Goal: Task Accomplishment & Management: Manage account settings

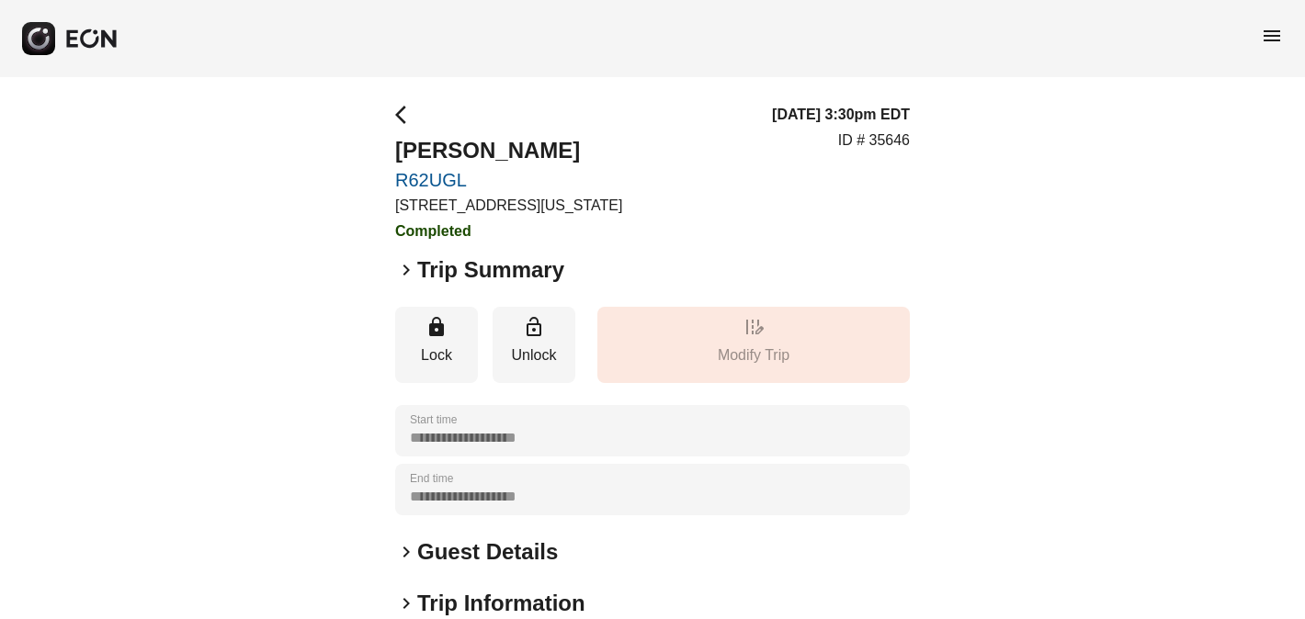
click at [1269, 33] on span "menu" at bounding box center [1272, 36] width 22 height 22
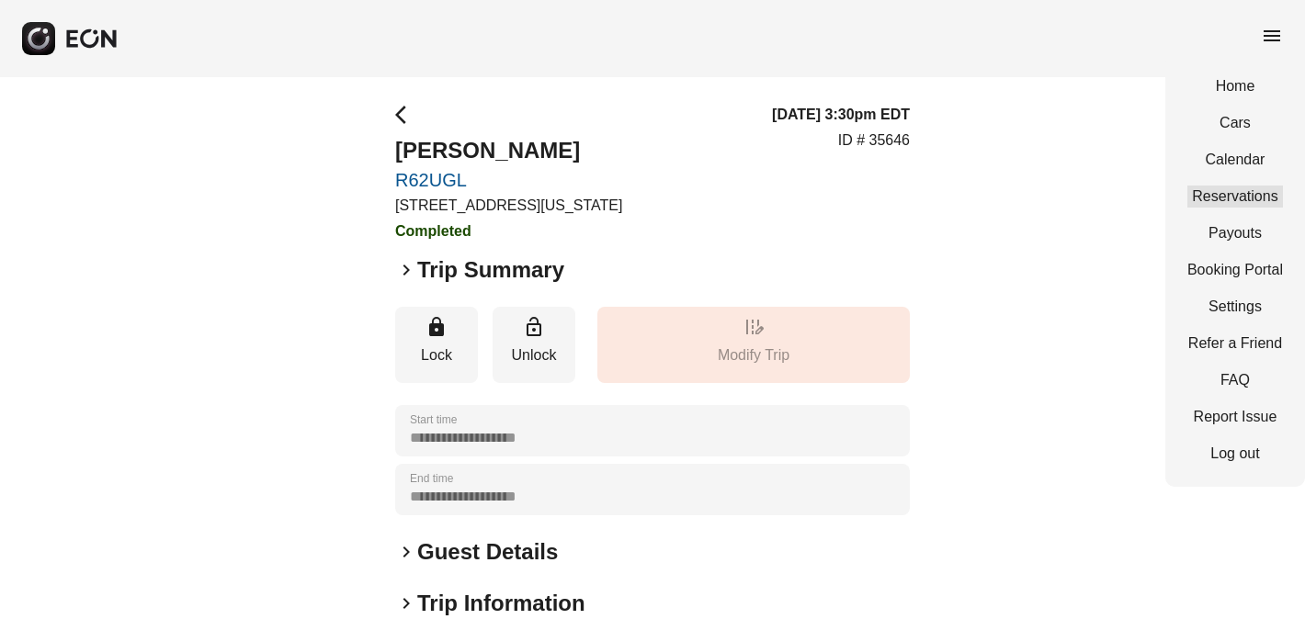
click at [1215, 197] on link "Reservations" at bounding box center [1235, 197] width 96 height 22
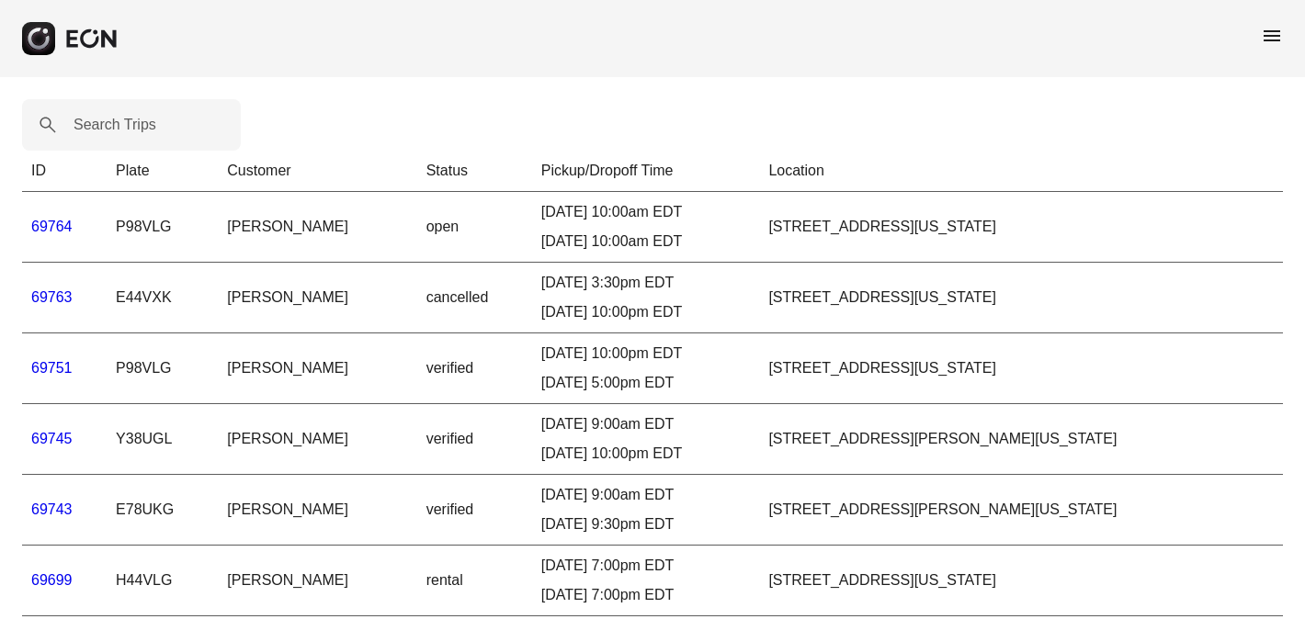
click at [1268, 30] on span "menu" at bounding box center [1272, 36] width 22 height 22
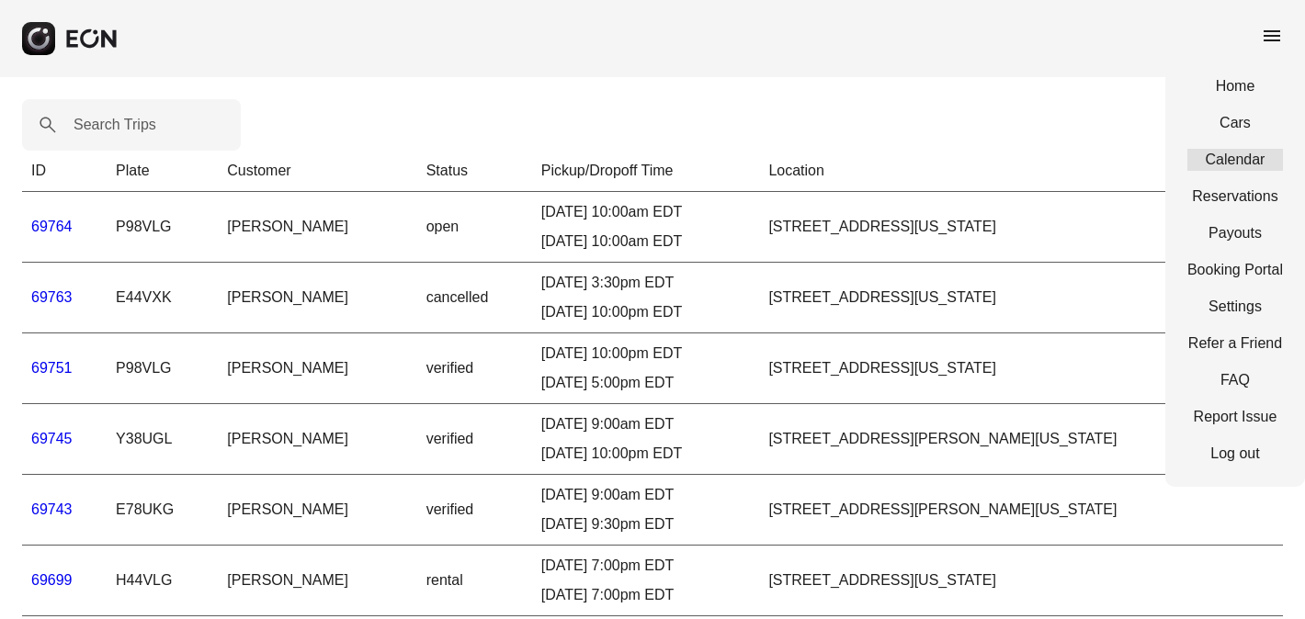
click at [1218, 164] on link "Calendar" at bounding box center [1235, 160] width 96 height 22
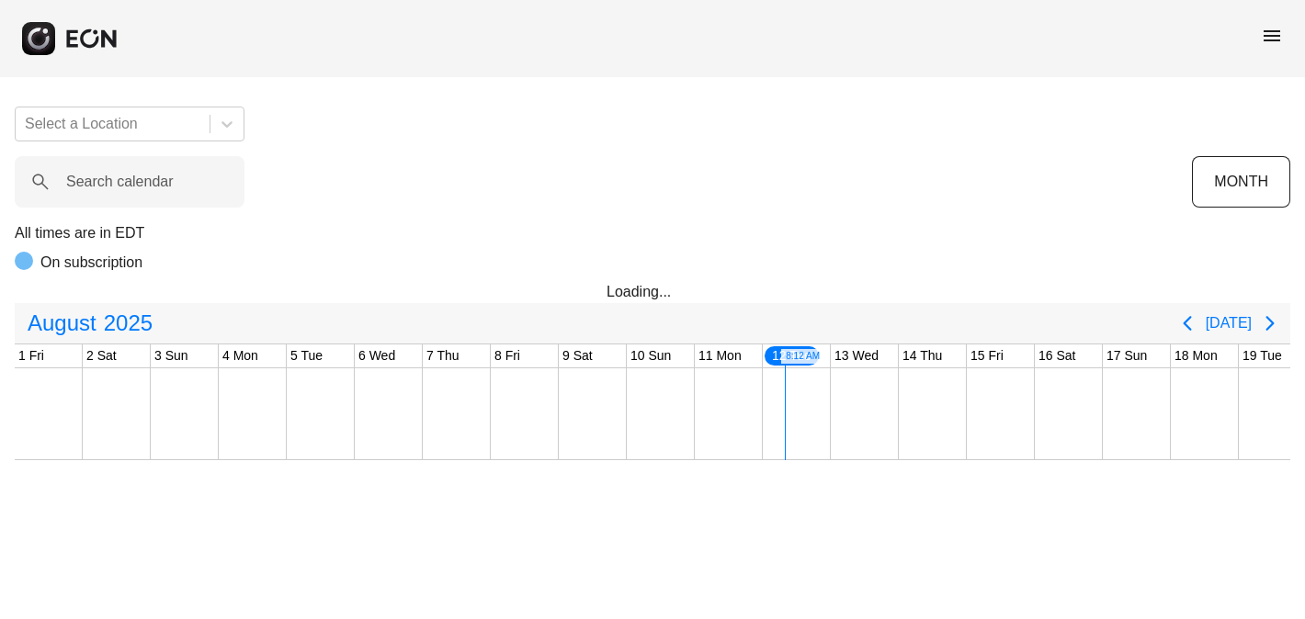
scroll to position [0, 749]
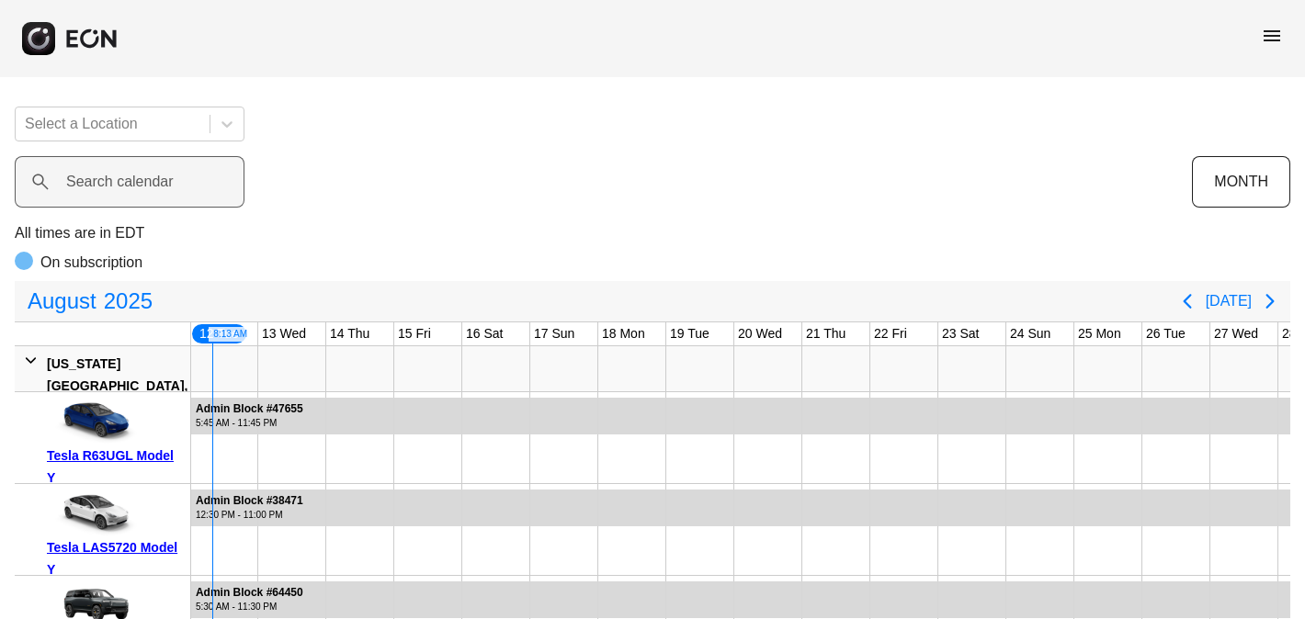
click at [98, 172] on label "Search calendar" at bounding box center [119, 182] width 107 height 22
click at [98, 172] on calendar "Search calendar" at bounding box center [130, 181] width 230 height 51
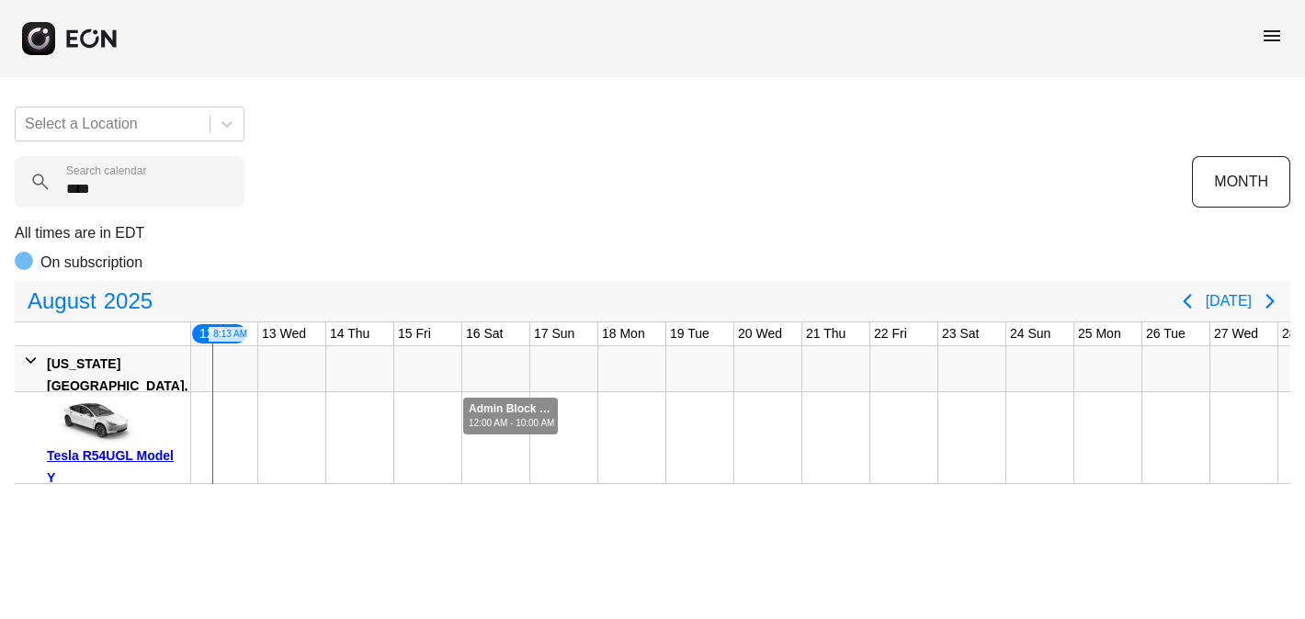
click at [508, 416] on div "12:00 AM - 10:00 AM" at bounding box center [512, 423] width 87 height 14
click at [513, 409] on div "Admin Block #69407" at bounding box center [512, 409] width 87 height 14
click at [510, 418] on div "12:00 AM - 10:00 AM" at bounding box center [512, 423] width 87 height 14
click at [510, 417] on div "12:00 AM - 10:00 AM" at bounding box center [512, 423] width 87 height 14
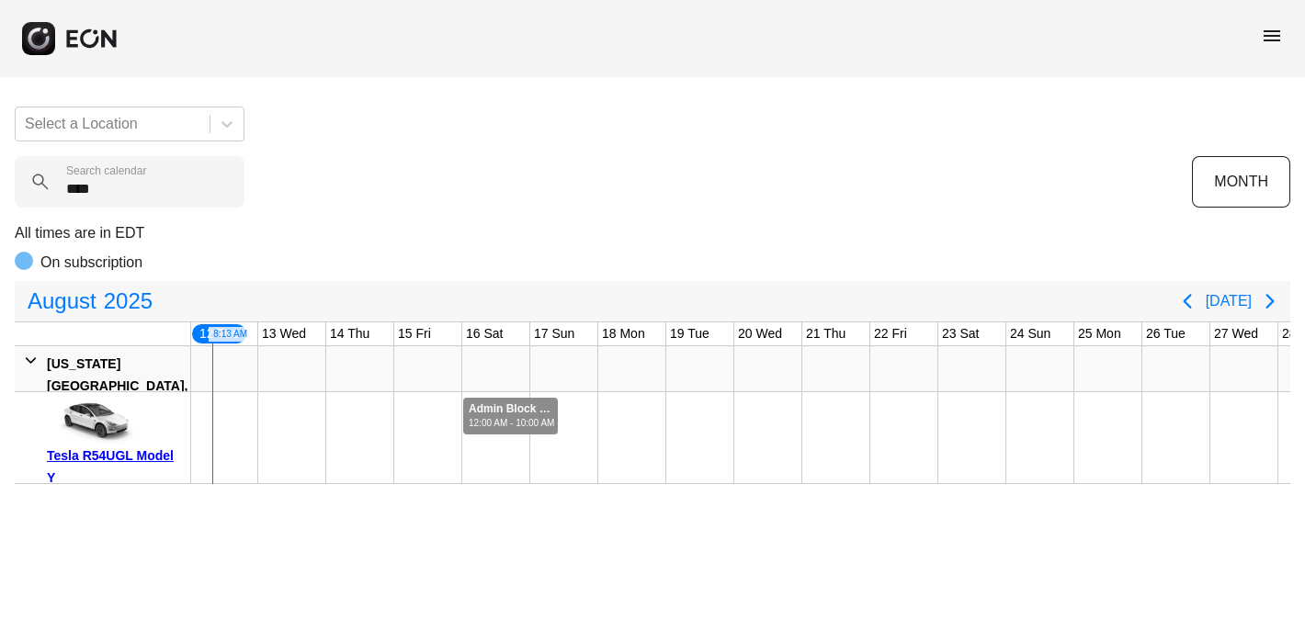
click at [510, 417] on div "12:00 AM - 10:00 AM" at bounding box center [512, 423] width 87 height 14
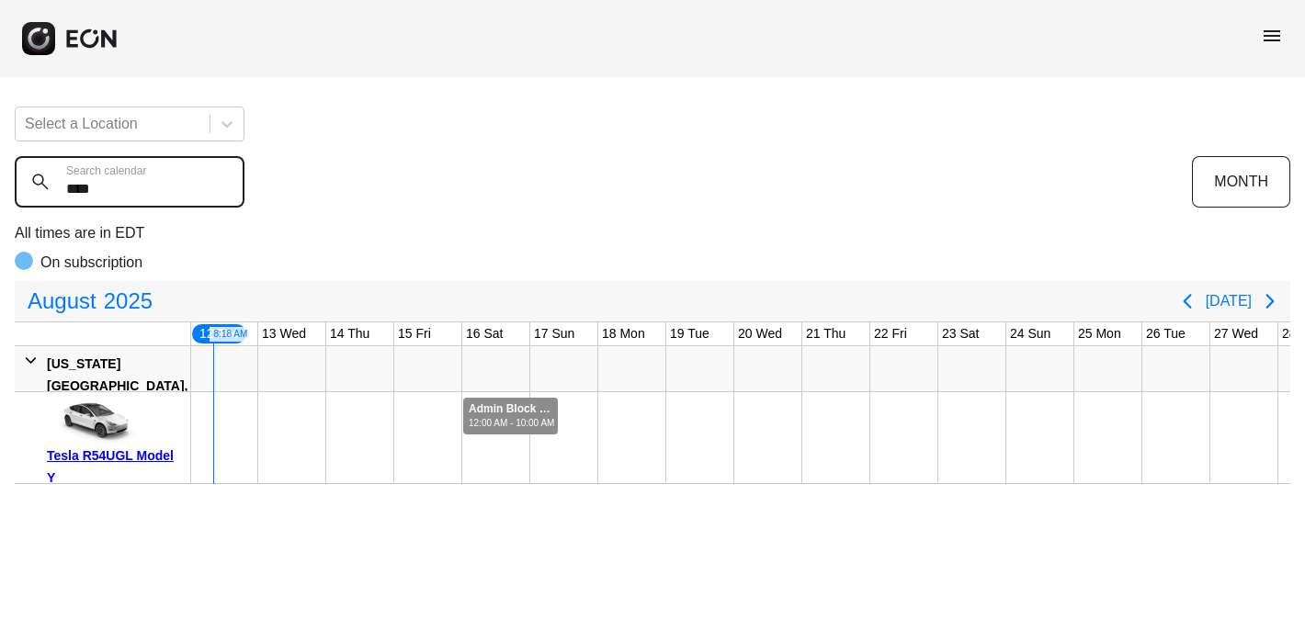
click at [134, 189] on calendar "****" at bounding box center [130, 181] width 230 height 51
type calendar "*"
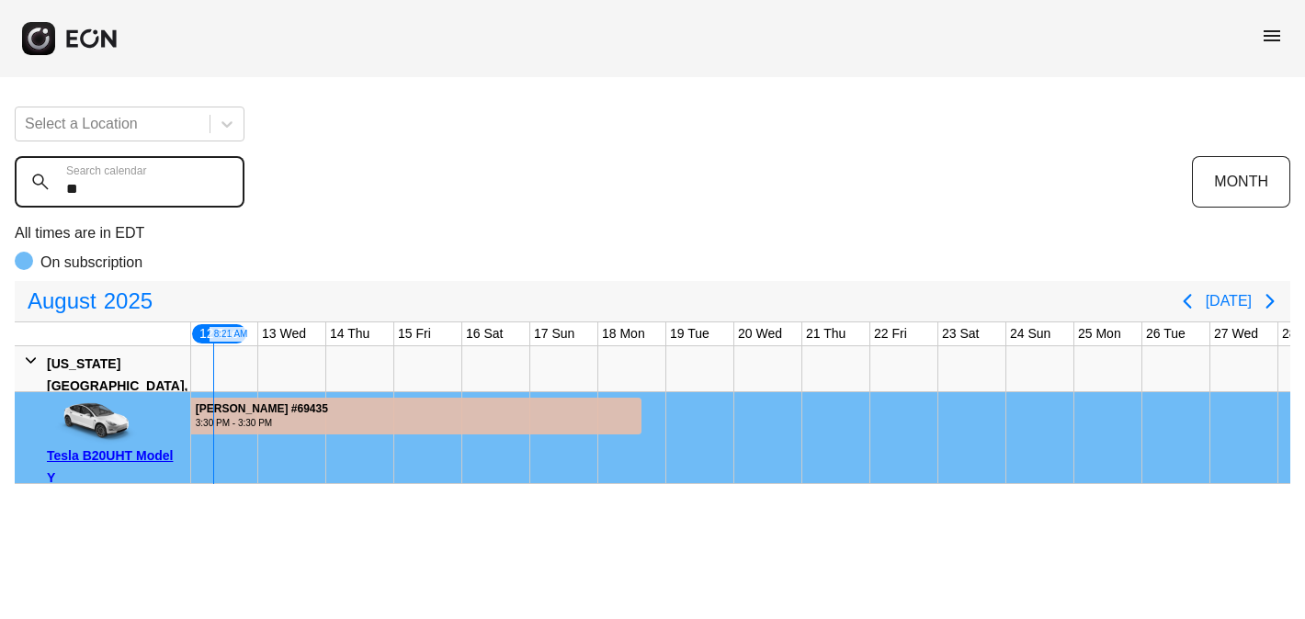
type calendar "*"
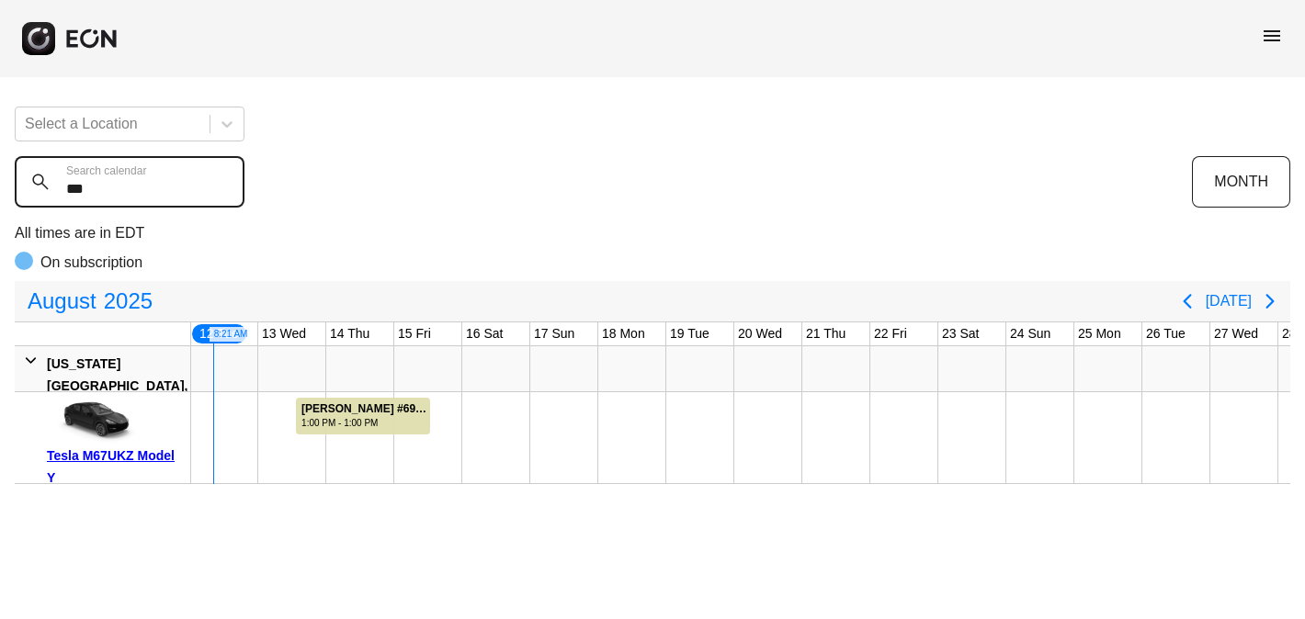
type calendar "***"
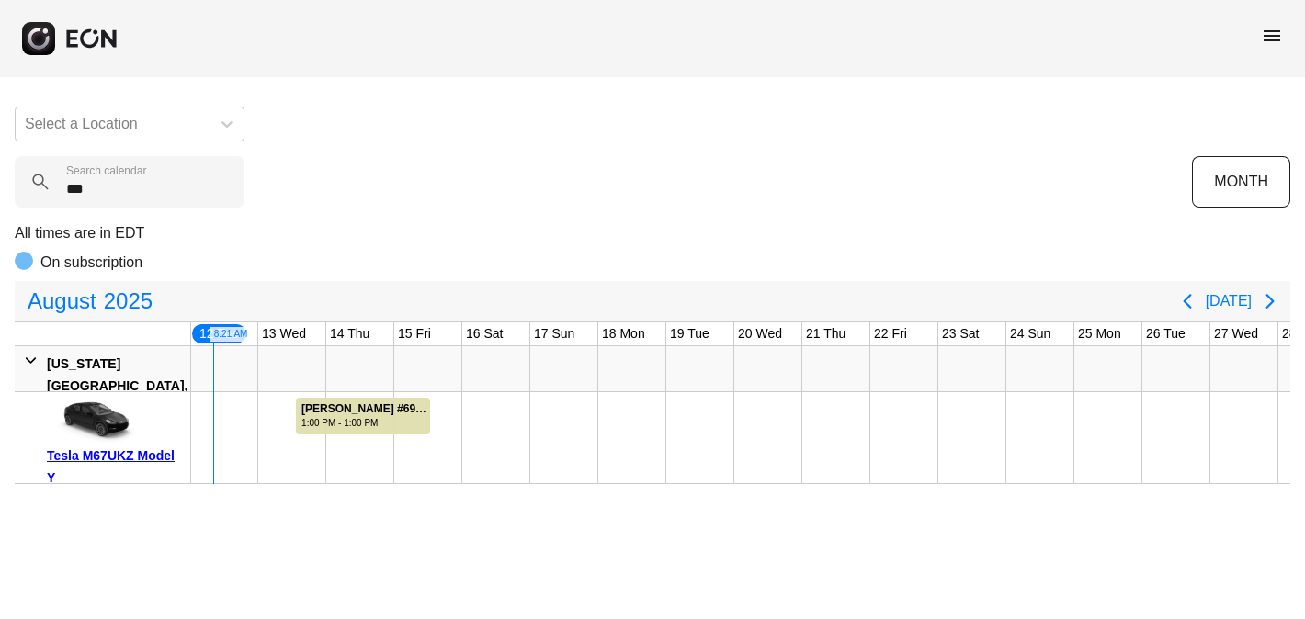
click at [138, 454] on div "Tesla M67UKZ Model Y" at bounding box center [115, 467] width 137 height 44
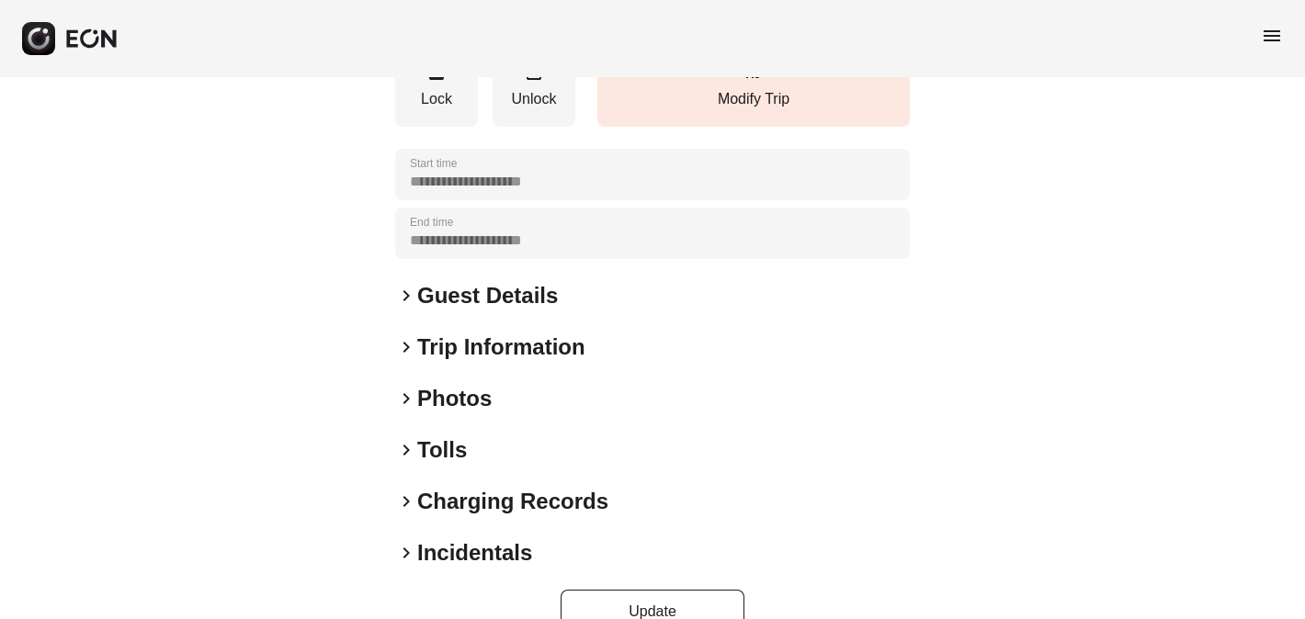
scroll to position [356, 0]
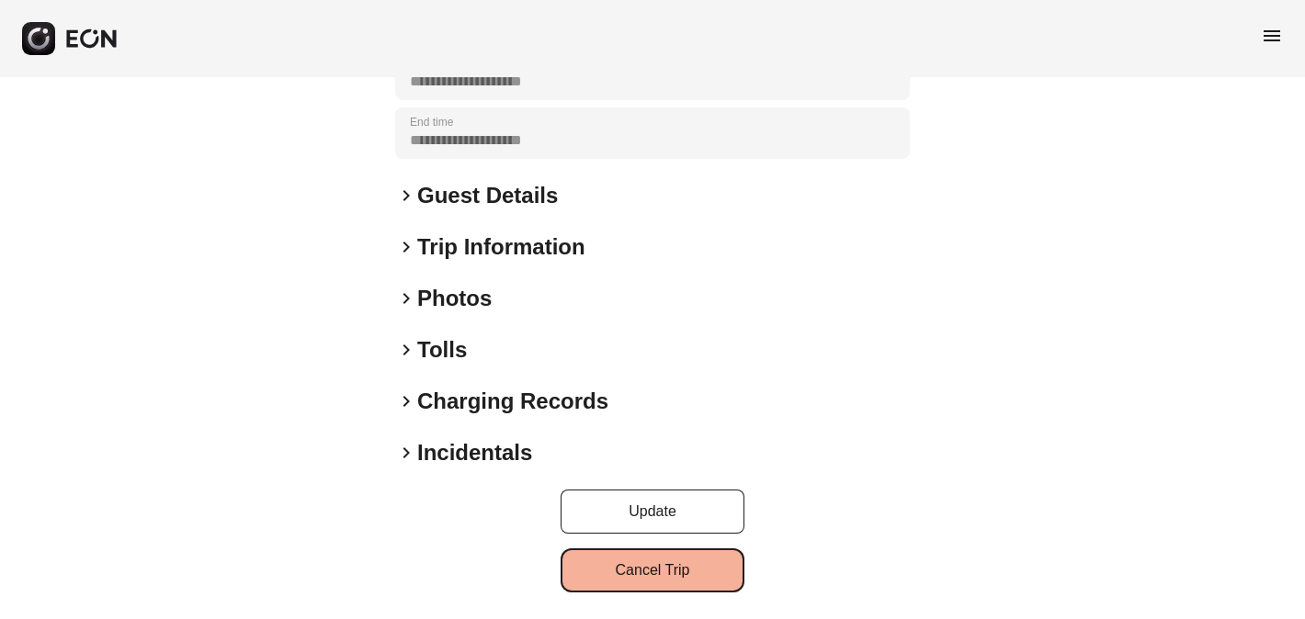
click at [673, 571] on button "Cancel Trip" at bounding box center [652, 571] width 184 height 44
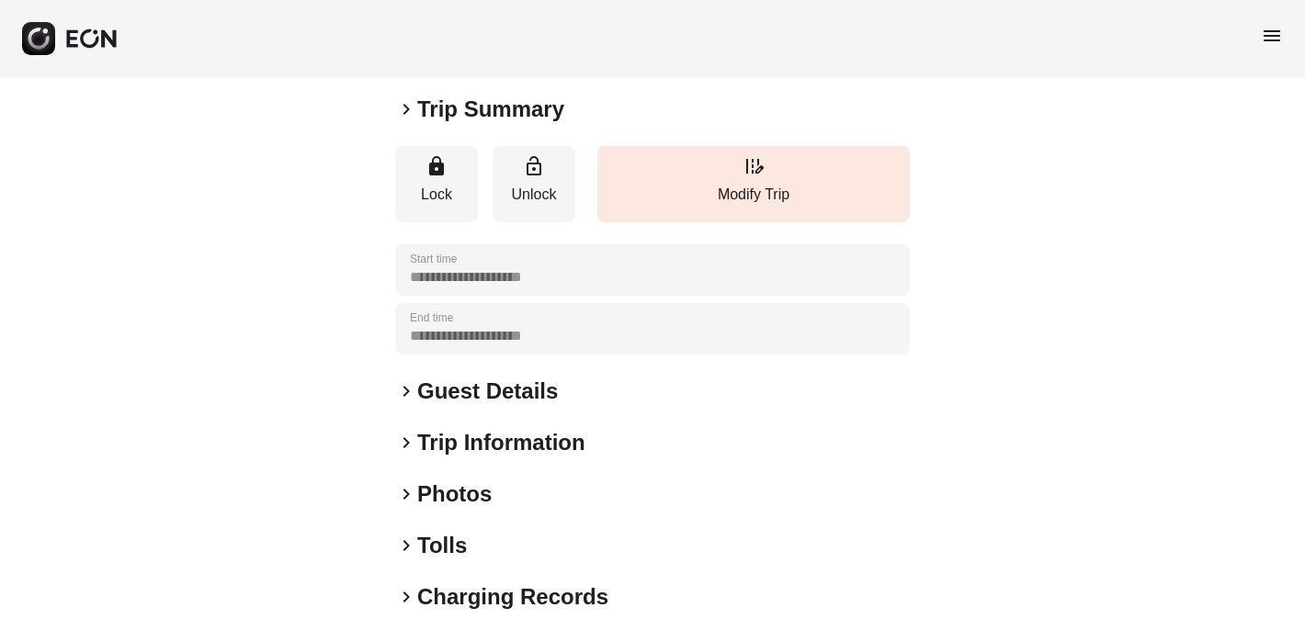
scroll to position [0, 0]
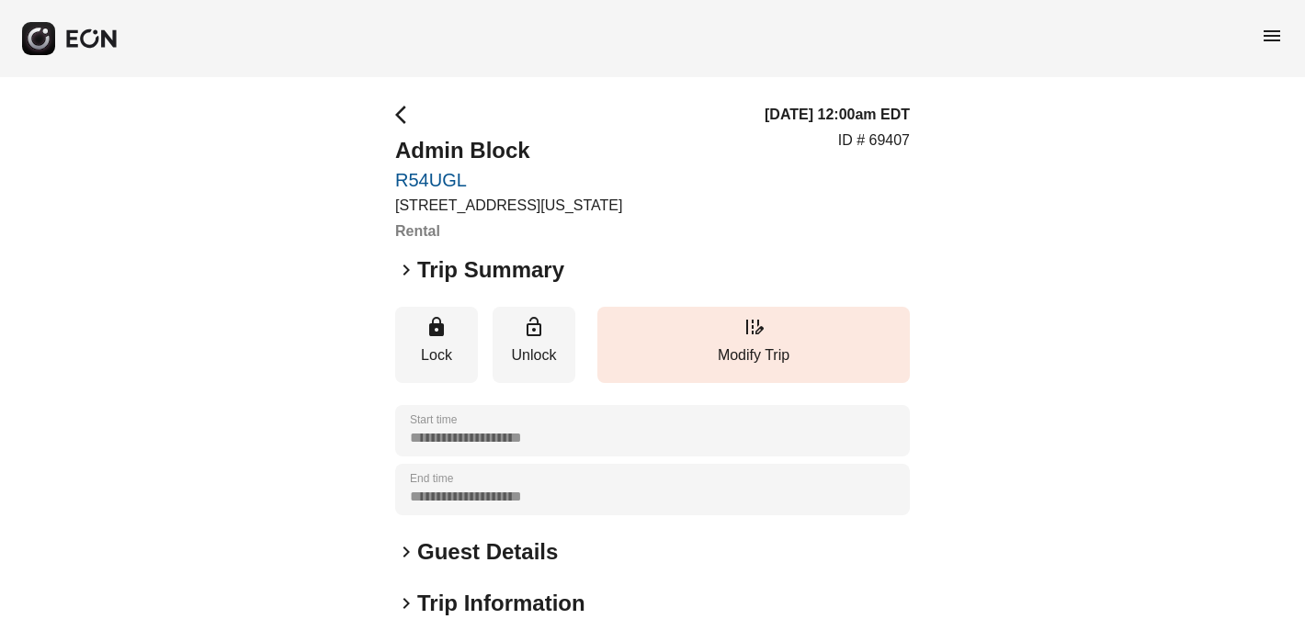
click at [430, 180] on link "R54UGL" at bounding box center [508, 180] width 227 height 22
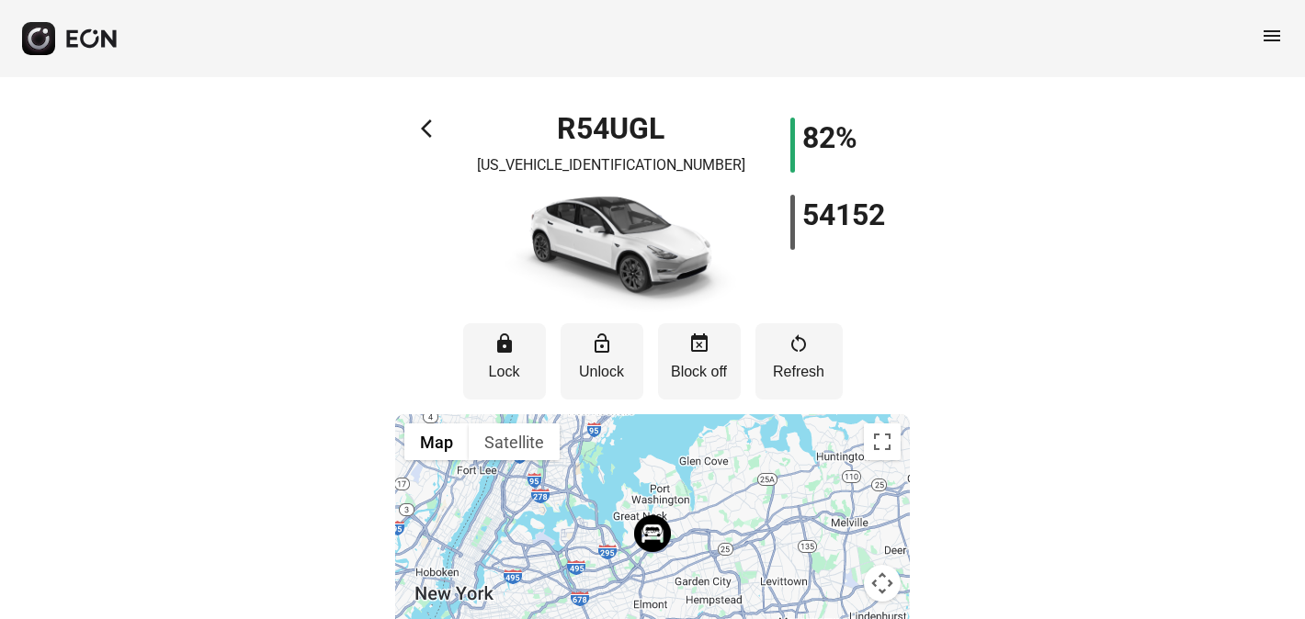
click at [1271, 38] on span "menu" at bounding box center [1272, 36] width 22 height 22
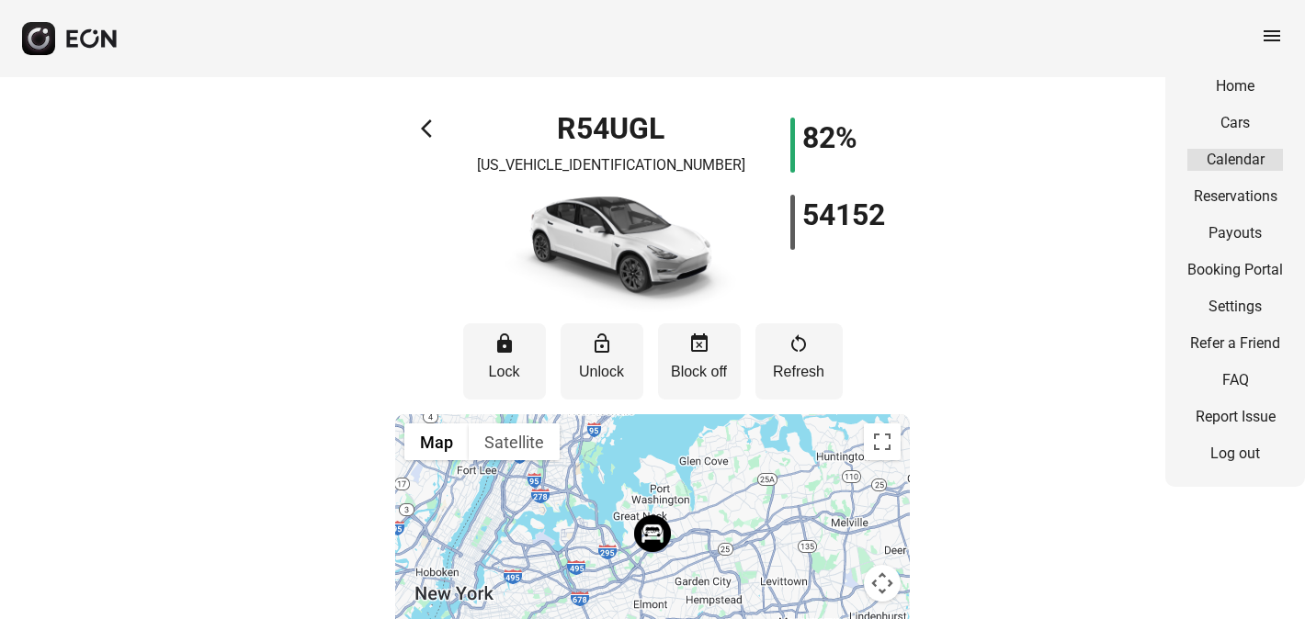
click at [1244, 159] on link "Calendar" at bounding box center [1235, 160] width 96 height 22
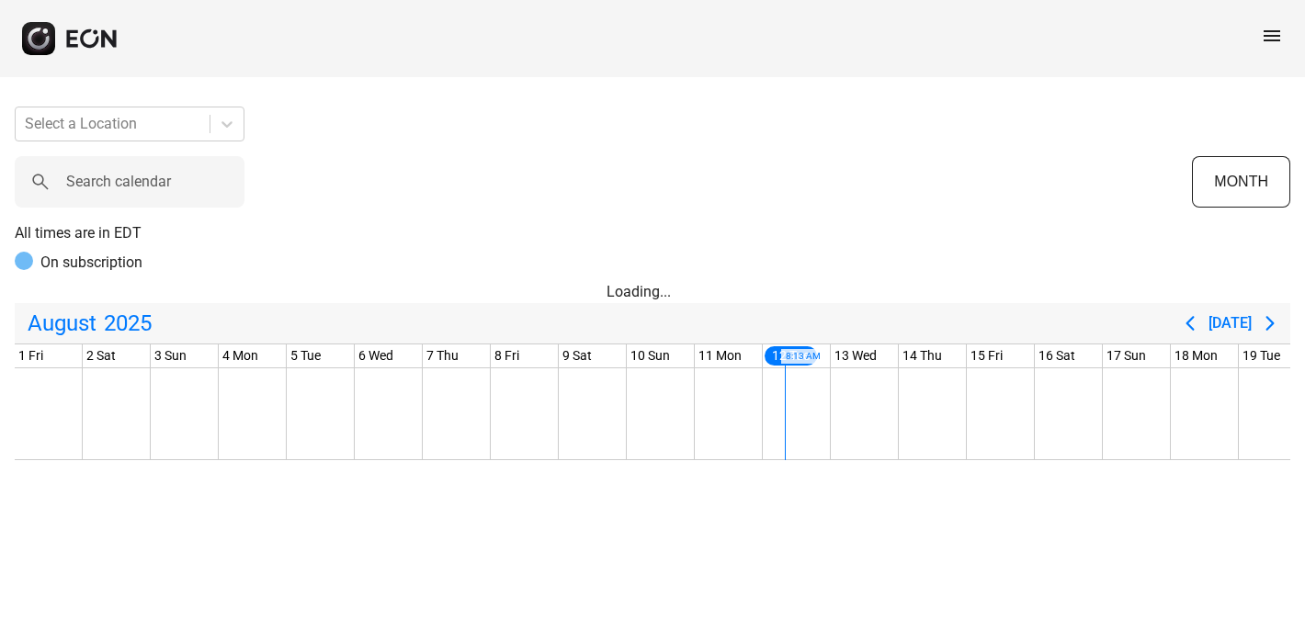
scroll to position [0, 749]
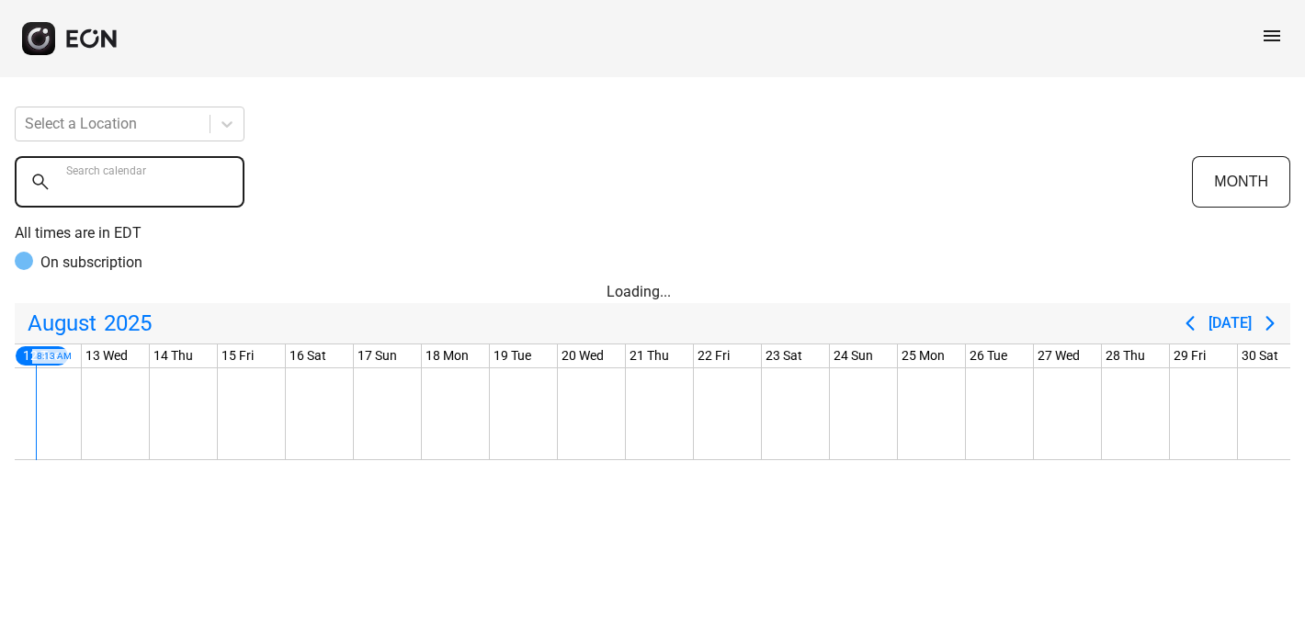
click at [63, 173] on calendar "Search calendar" at bounding box center [130, 181] width 230 height 51
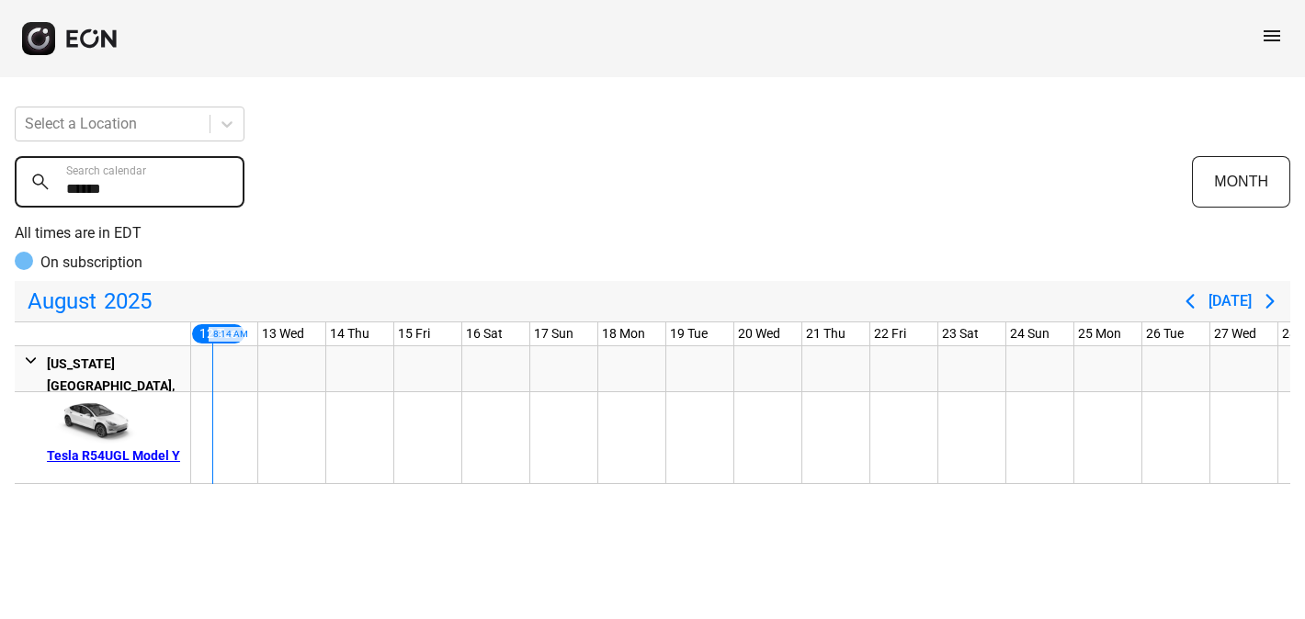
type calendar "******"
click at [132, 459] on div "Tesla R54UGL Model Y" at bounding box center [115, 456] width 137 height 22
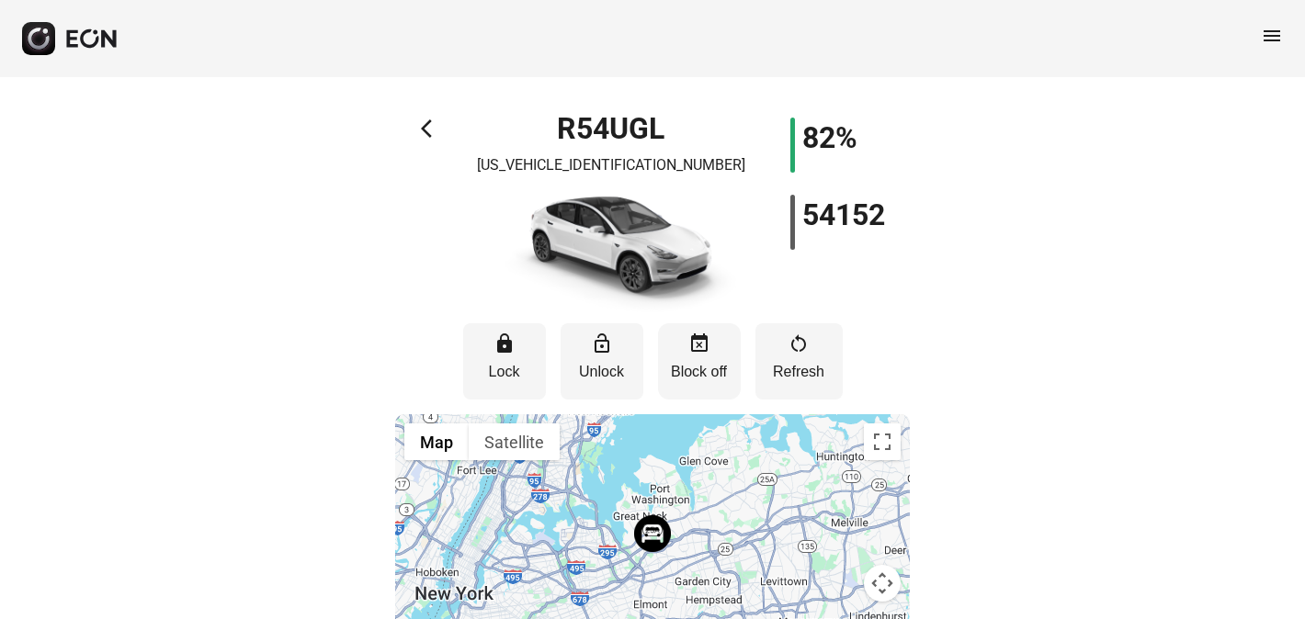
click at [695, 369] on p "Block off" at bounding box center [699, 372] width 64 height 22
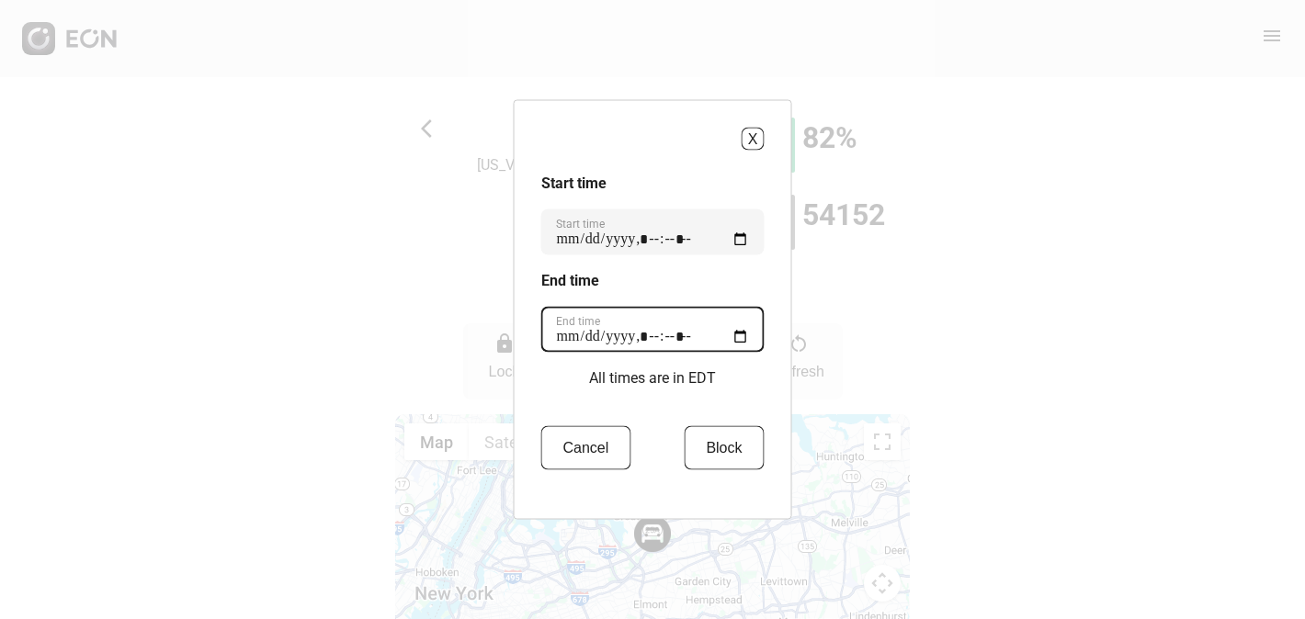
click at [755, 333] on time "End time" at bounding box center [652, 330] width 223 height 46
type time "**********"
click at [922, 289] on div "X Start time Start time End time End time All times are in EDT Cancel Block" at bounding box center [652, 309] width 1305 height 619
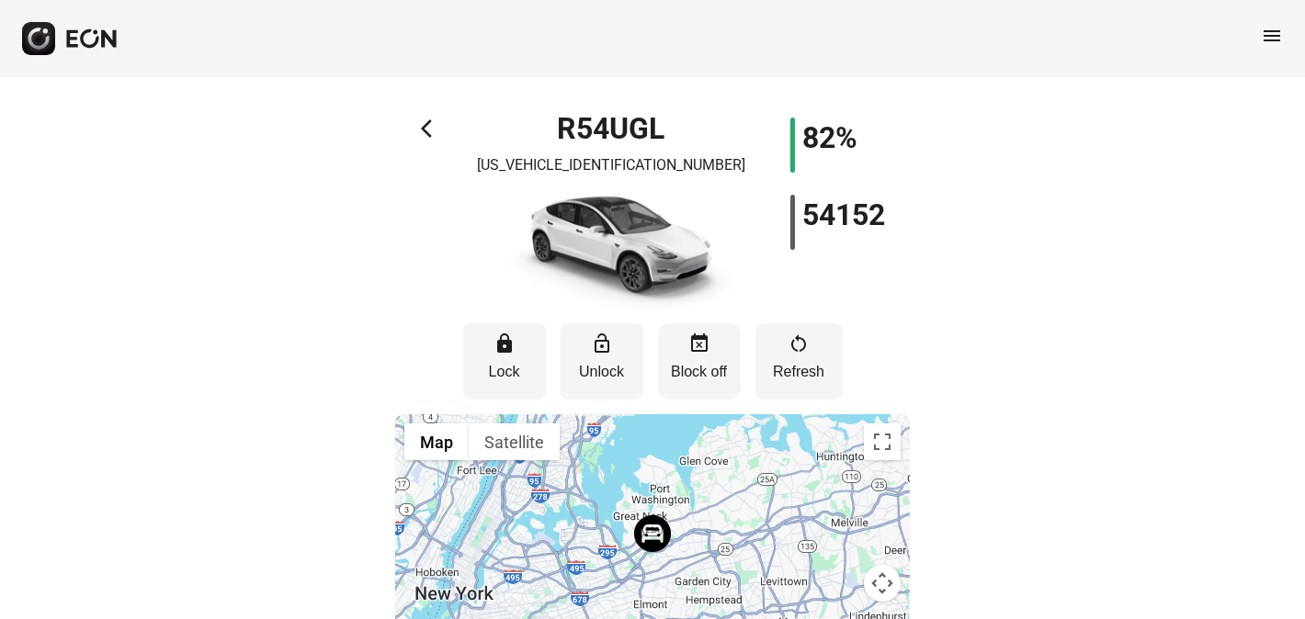
click at [698, 382] on p "Block off" at bounding box center [699, 372] width 64 height 22
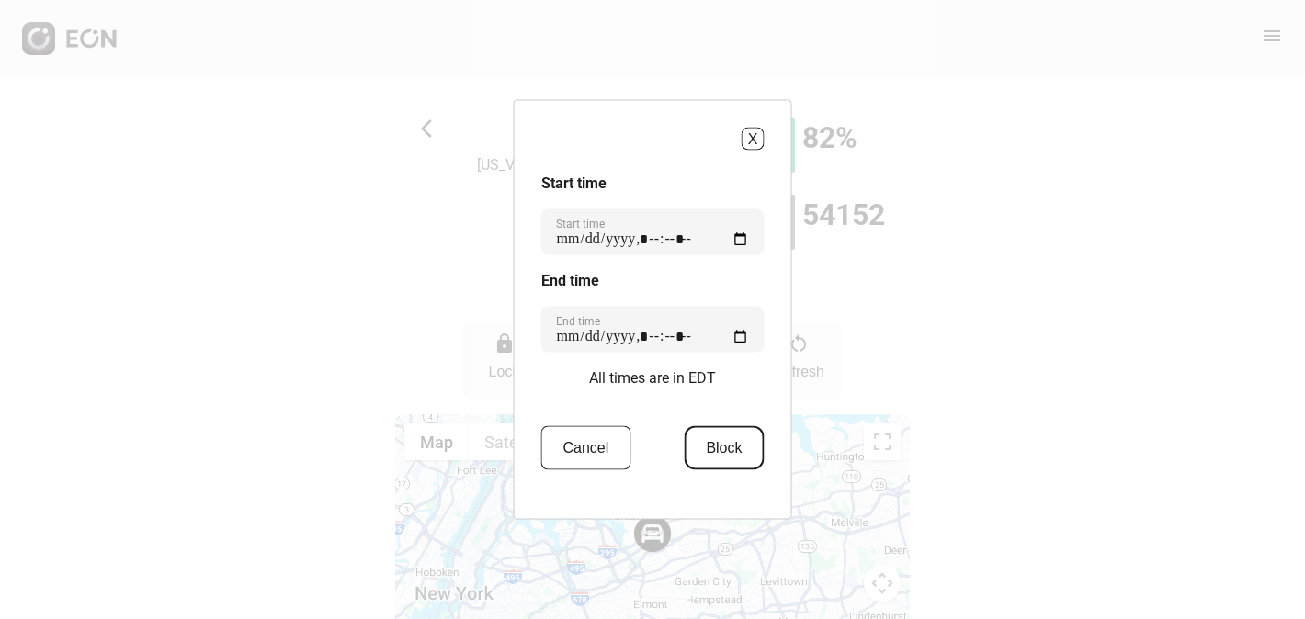
click at [737, 455] on button "Block" at bounding box center [724, 448] width 80 height 44
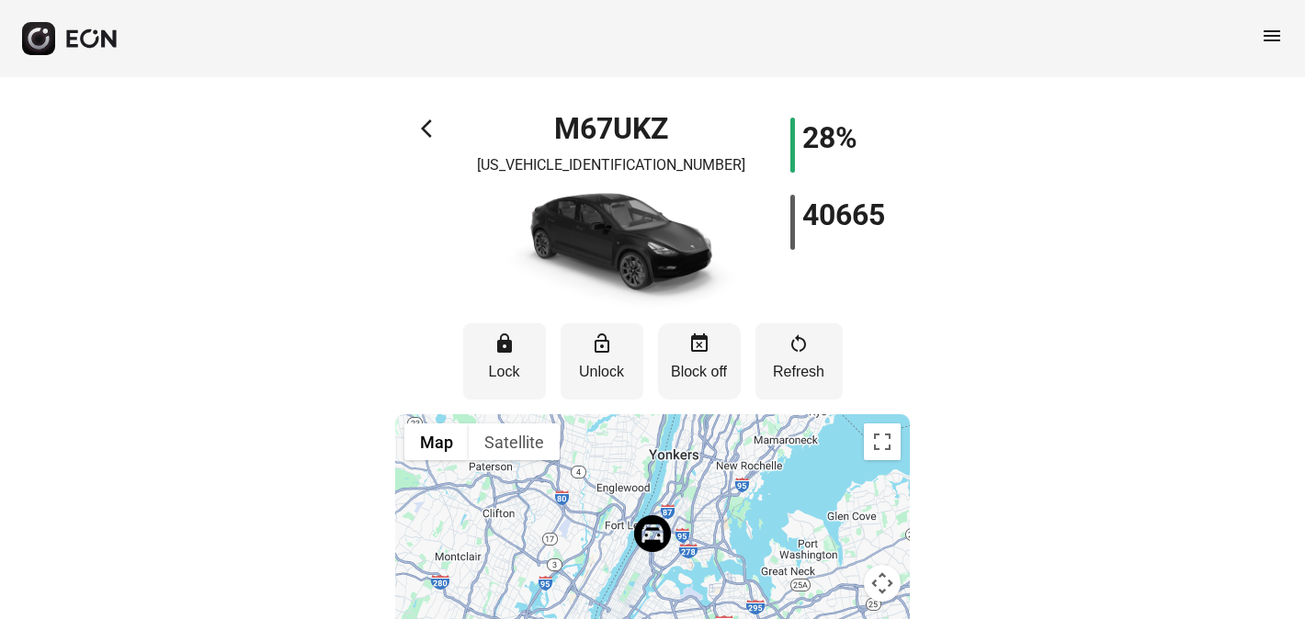
click at [695, 358] on button "event_busy Block off" at bounding box center [699, 361] width 83 height 76
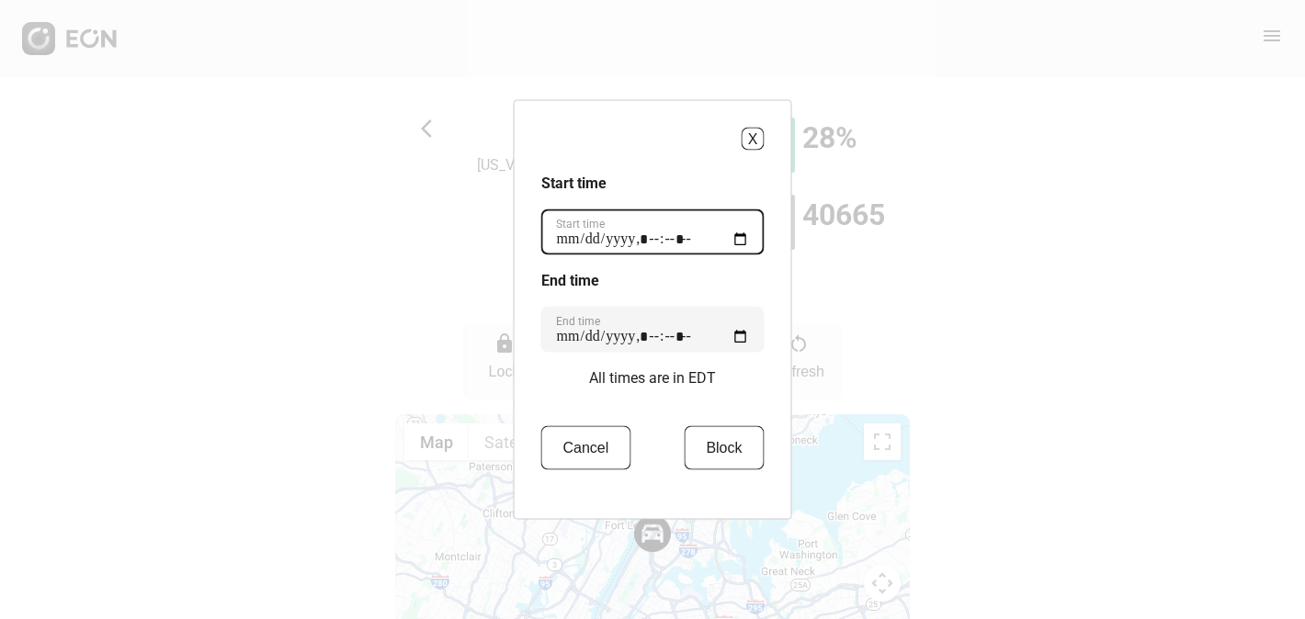
click at [575, 241] on time "Start time" at bounding box center [652, 232] width 223 height 46
click at [669, 237] on time "Start time" at bounding box center [652, 232] width 223 height 46
type time "**********"
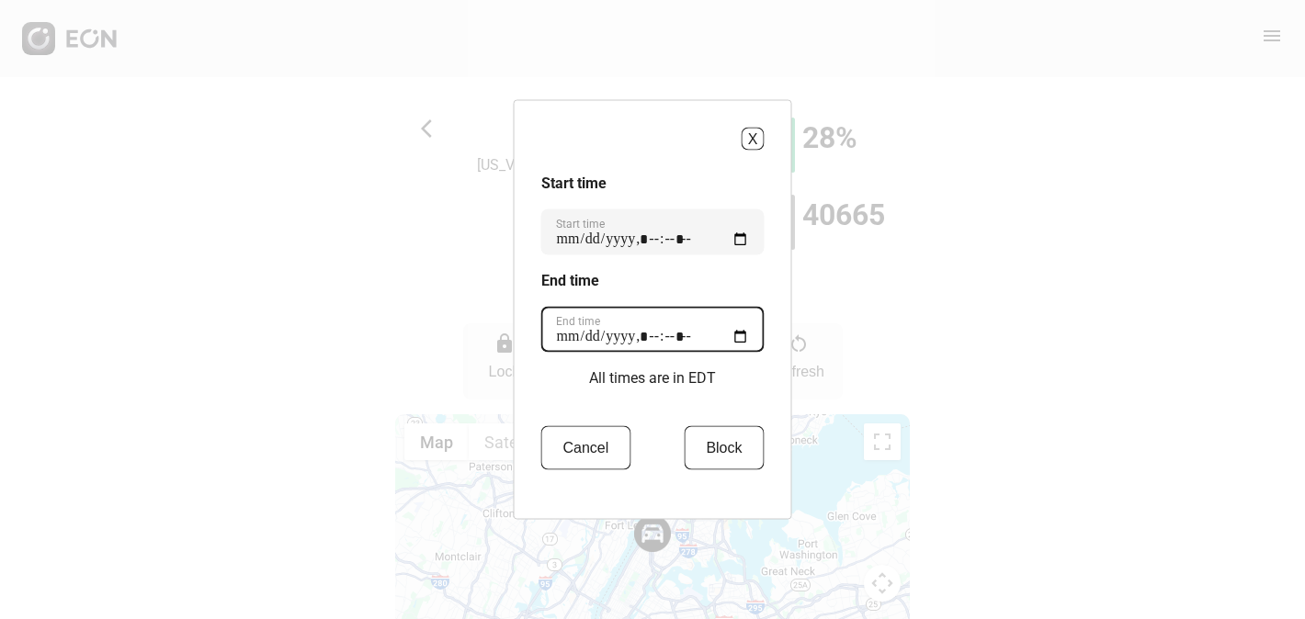
click at [580, 333] on div "End time" at bounding box center [652, 330] width 223 height 46
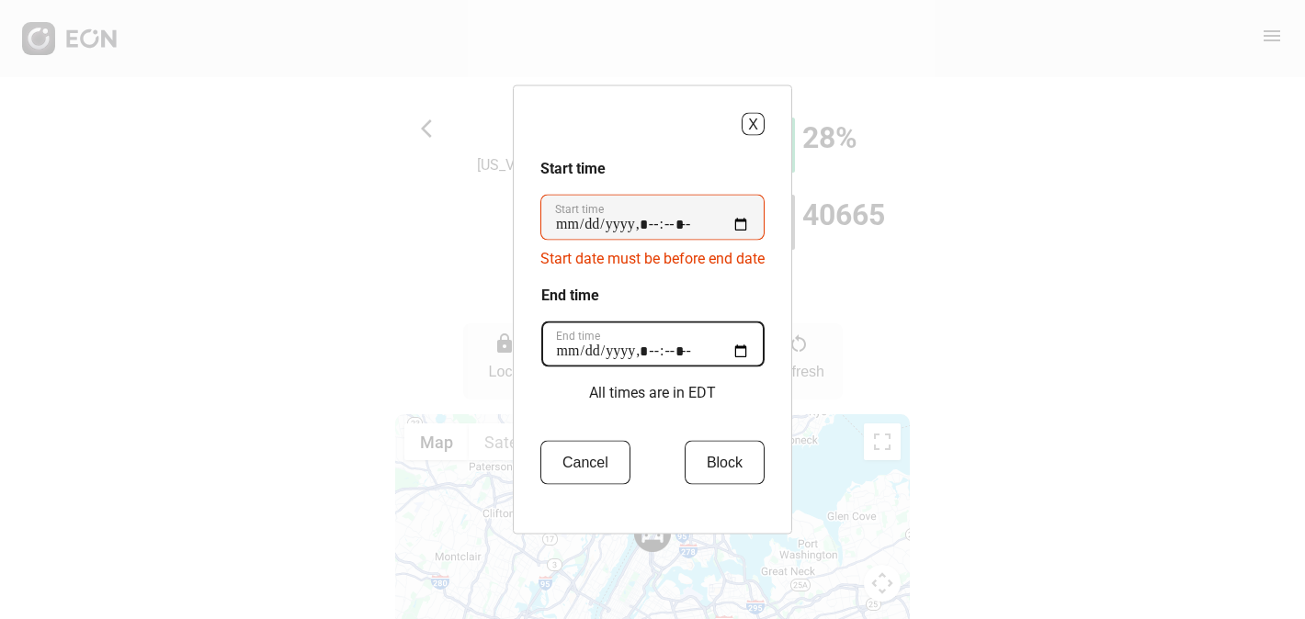
click at [661, 354] on time "End time" at bounding box center [652, 345] width 223 height 46
type time "**********"
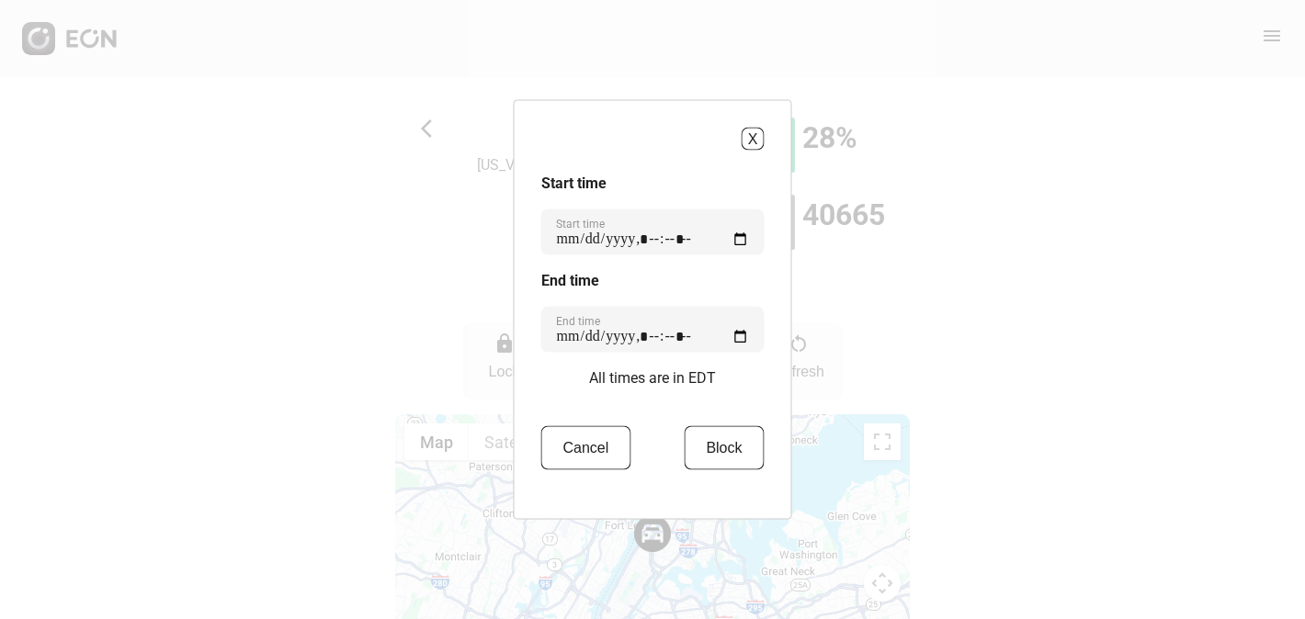
click at [761, 404] on div "Start time Start time End time End time All times are in EDT Cancel Block" at bounding box center [652, 333] width 223 height 320
click at [738, 457] on button "Block" at bounding box center [724, 448] width 80 height 44
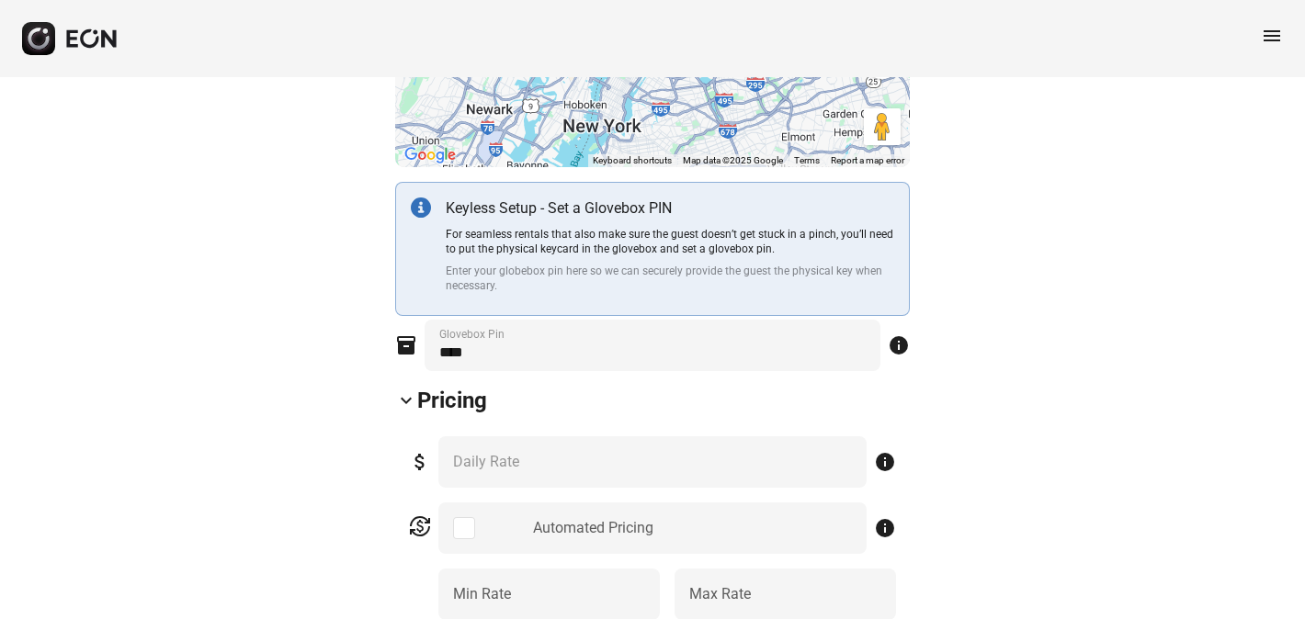
scroll to position [290, 0]
